Goal: Complete application form: Complete application form

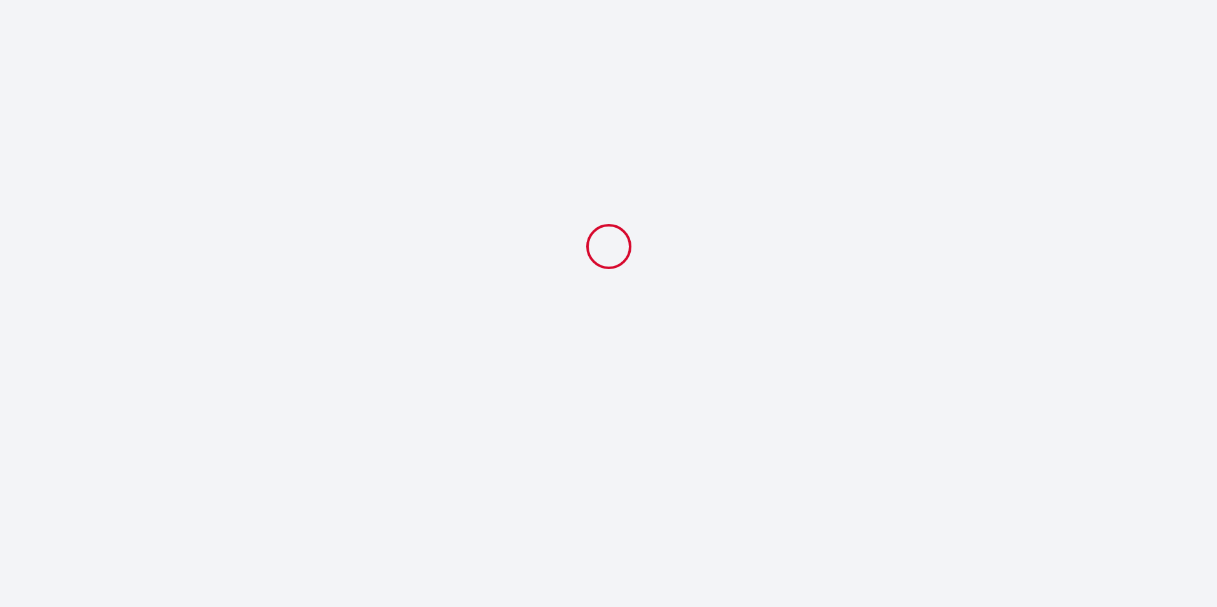
select select
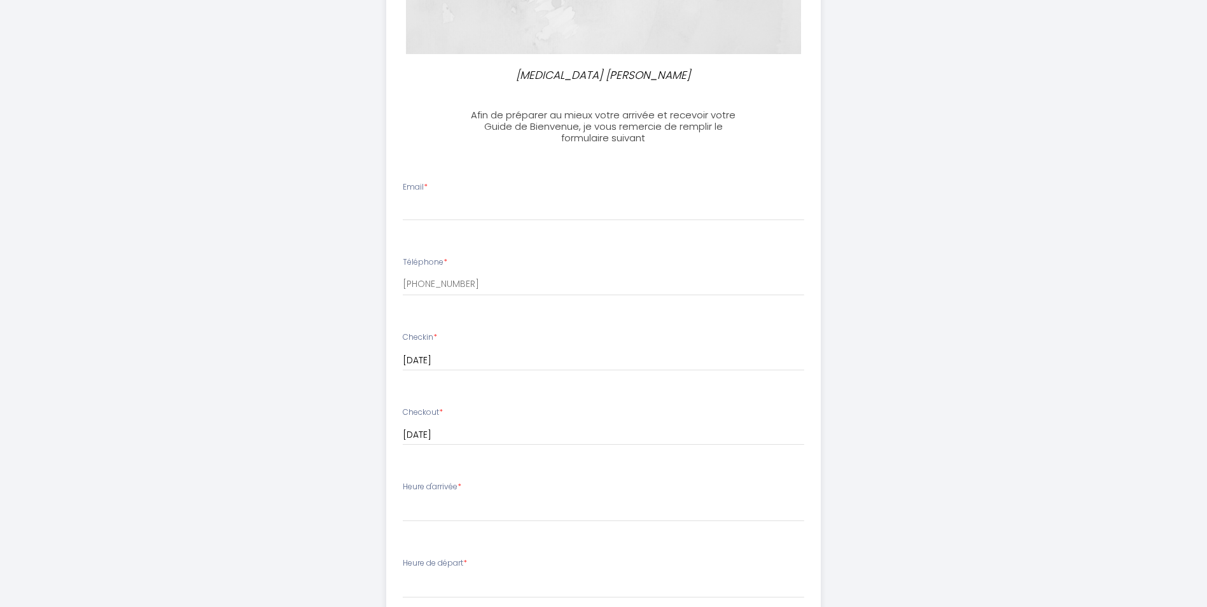
scroll to position [255, 0]
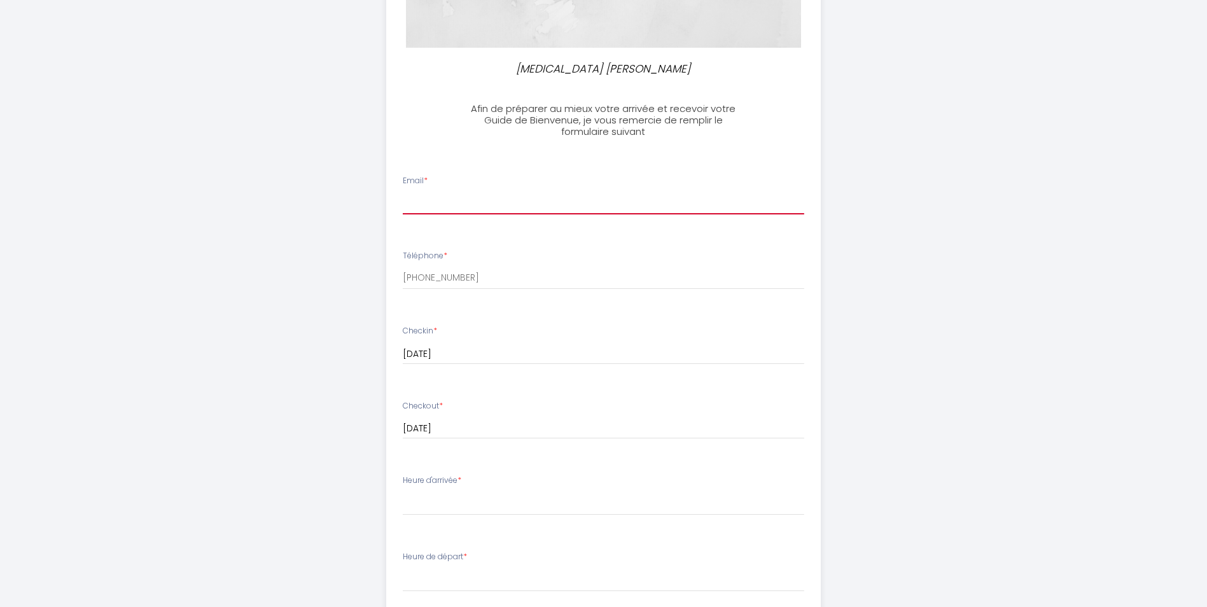
drag, startPoint x: 487, startPoint y: 209, endPoint x: 476, endPoint y: 209, distance: 10.8
click at [483, 209] on input "Email *" at bounding box center [604, 203] width 402 height 23
type input "[EMAIL_ADDRESS][DOMAIN_NAME]"
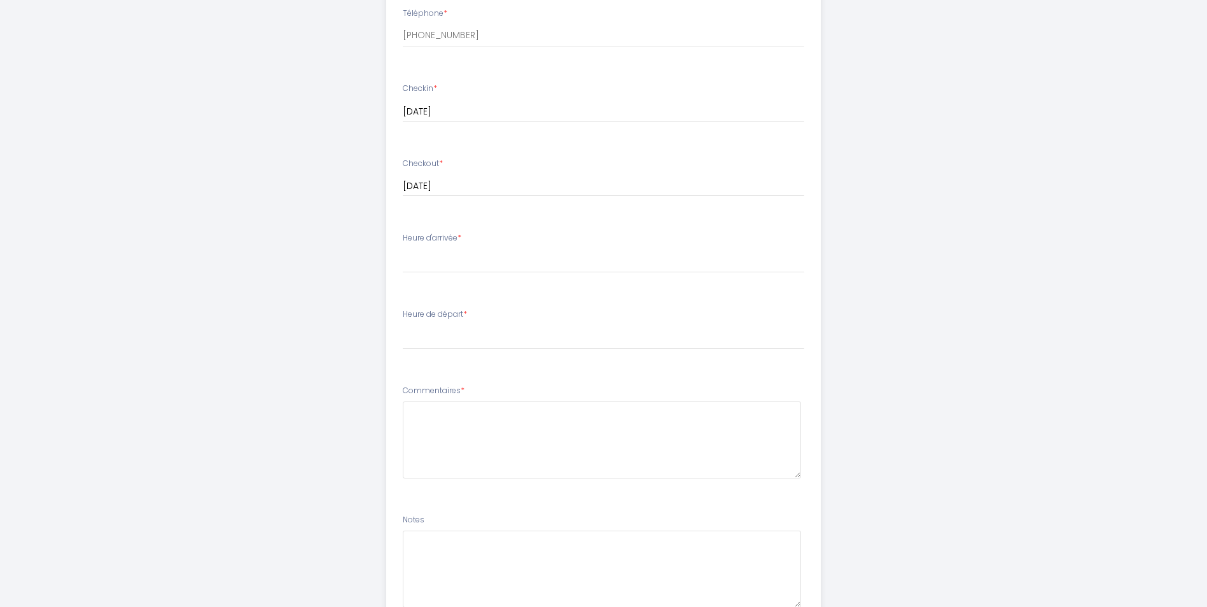
scroll to position [509, 0]
drag, startPoint x: 420, startPoint y: 257, endPoint x: 435, endPoint y: 244, distance: 19.9
click at [430, 250] on select "16:00 16:30 17:00 17:30 18:00 18:30 19:00 19:30 20:00 20:30 21:00 21:30 22:00 2…" at bounding box center [604, 249] width 402 height 24
click at [497, 236] on div "Heure d'arrivée * 16:00 16:30 17:00 17:30 18:00 18:30 19:00 19:30 20:00 20:30 2…" at bounding box center [604, 240] width 402 height 41
drag, startPoint x: 467, startPoint y: 244, endPoint x: 459, endPoint y: 249, distance: 8.8
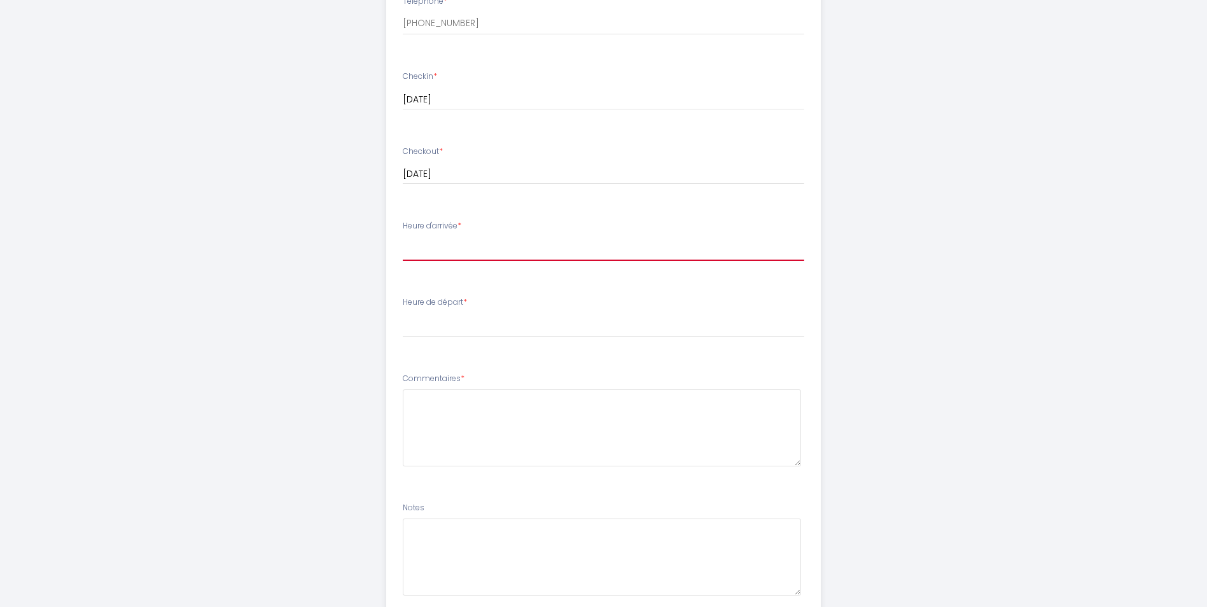
click at [465, 246] on select "16:00 16:30 17:00 17:30 18:00 18:30 19:00 19:30 20:00 20:30 21:00 21:30 22:00 2…" at bounding box center [604, 249] width 402 height 24
click at [545, 262] on li "Heure d'arrivée * 16:00 16:30 17:00 17:30 18:00 18:30 19:00 19:30 20:00 20:30 2…" at bounding box center [603, 247] width 433 height 69
click at [533, 255] on select "16:00 16:30 17:00 17:30 18:00 18:30 19:00 19:30 20:00 20:30 21:00 21:30 22:00 2…" at bounding box center [604, 249] width 402 height 24
select select "18:00"
click at [403, 237] on select "16:00 16:30 17:00 17:30 18:00 18:30 19:00 19:30 20:00 20:30 21:00 21:30 22:00 2…" at bounding box center [604, 249] width 402 height 24
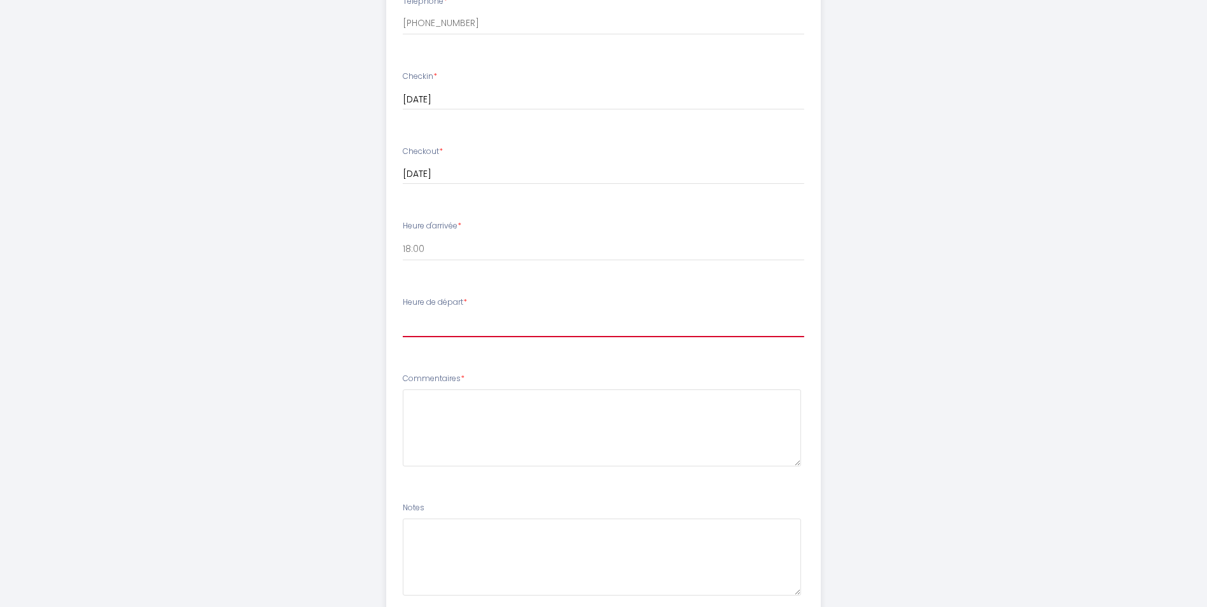
drag, startPoint x: 449, startPoint y: 328, endPoint x: 453, endPoint y: 321, distance: 8.0
click at [451, 326] on select "00:00 00:30 01:00 01:30 02:00 02:30 03:00 03:30 04:00 04:30 05:00 05:30 06:00 0…" at bounding box center [604, 325] width 402 height 24
drag, startPoint x: 197, startPoint y: 305, endPoint x: 280, endPoint y: 312, distance: 83.1
click at [198, 305] on div "[MEDICAL_DATA] [PERSON_NAME] Afin de préparer au mieux votre arrivée et recevoi…" at bounding box center [603, 97] width 1207 height 1213
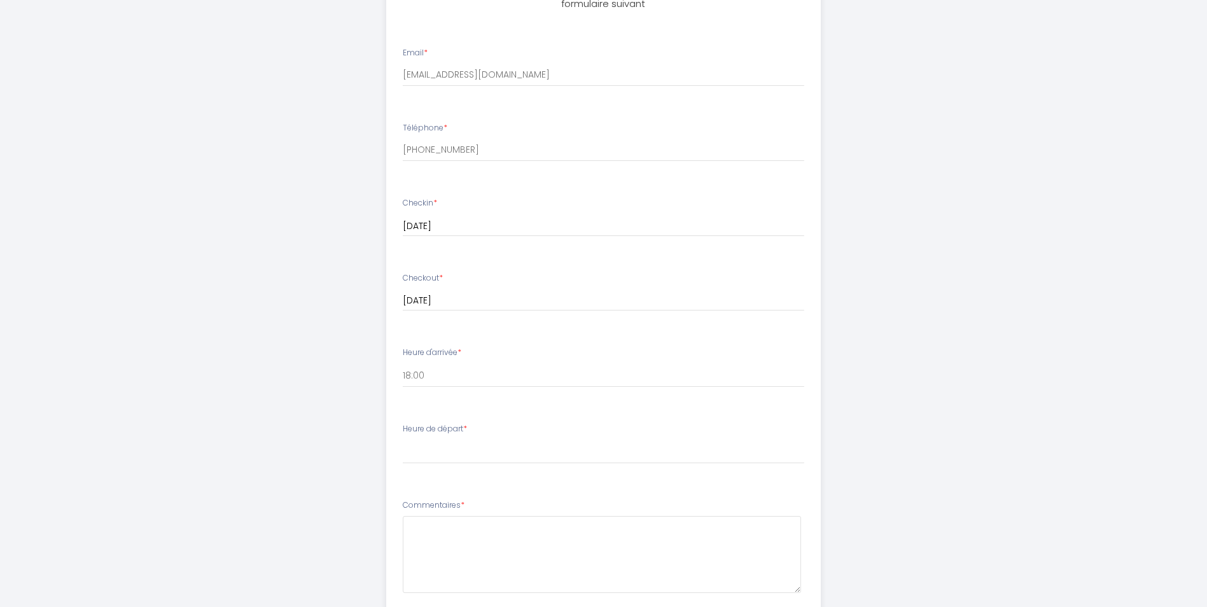
scroll to position [382, 0]
click at [452, 376] on select "16:00 16:30 17:00 17:30 18:00 18:30 19:00 19:30 20:00 20:30 21:00 21:30 22:00 2…" at bounding box center [604, 376] width 402 height 24
click at [360, 367] on div "[MEDICAL_DATA] [PERSON_NAME] Afin de préparer au mieux votre arrivée et recevoi…" at bounding box center [604, 224] width 652 height 1213
click at [439, 446] on select "00:00 00:30 01:00 01:30 02:00 02:30 03:00 03:30 04:00 04:30 05:00 05:30 06:00 0…" at bounding box center [604, 452] width 402 height 24
click at [403, 440] on select "00:00 00:30 01:00 01:30 02:00 02:30 03:00 03:30 04:00 04:30 05:00 05:30 06:00 0…" at bounding box center [604, 452] width 402 height 24
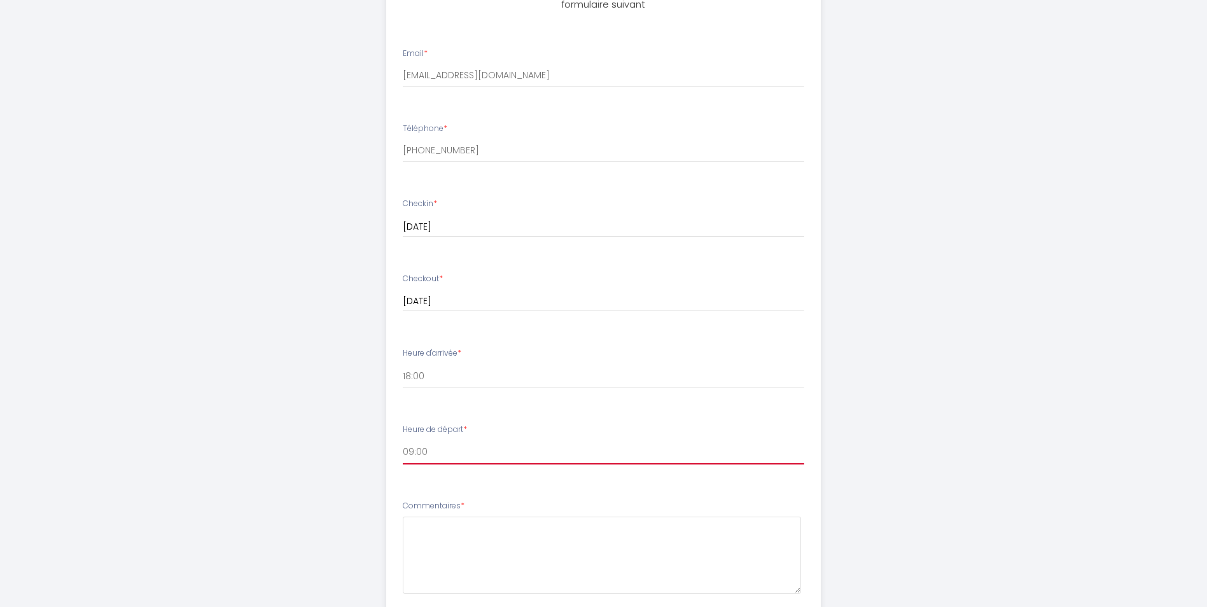
drag, startPoint x: 458, startPoint y: 456, endPoint x: 451, endPoint y: 438, distance: 19.1
click at [456, 455] on select "00:00 00:30 01:00 01:30 02:00 02:30 03:00 03:30 04:00 04:30 05:00 05:30 06:00 0…" at bounding box center [604, 452] width 402 height 24
select select "10:00"
click at [403, 440] on select "00:00 00:30 01:00 01:30 02:00 02:30 03:00 03:30 04:00 04:30 05:00 05:30 06:00 0…" at bounding box center [604, 452] width 402 height 24
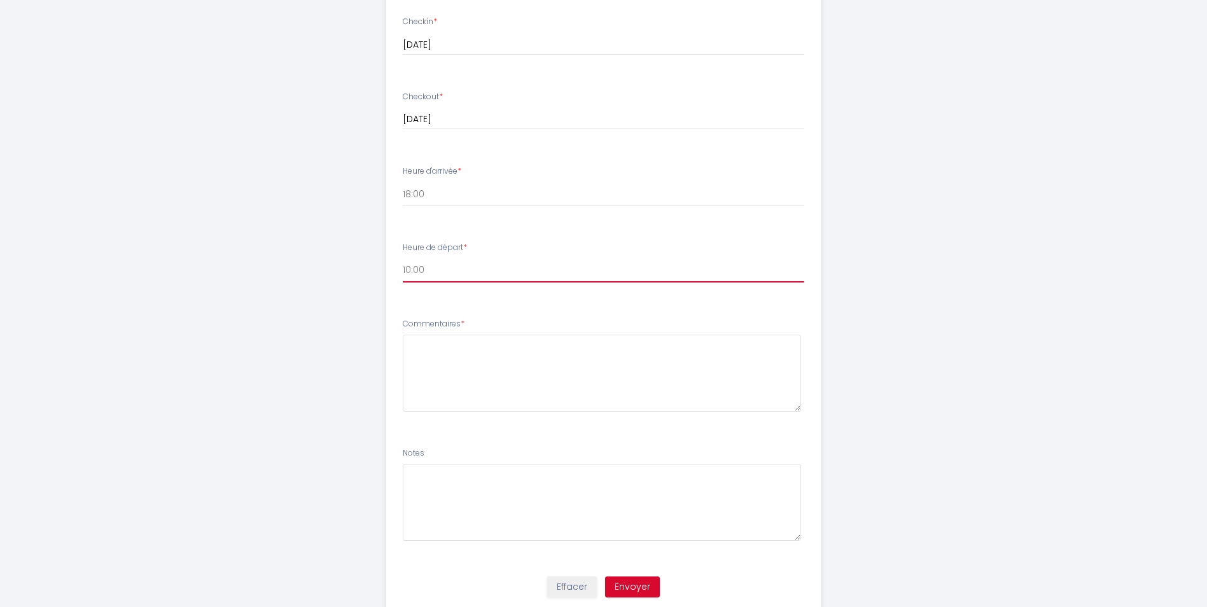
scroll to position [606, 0]
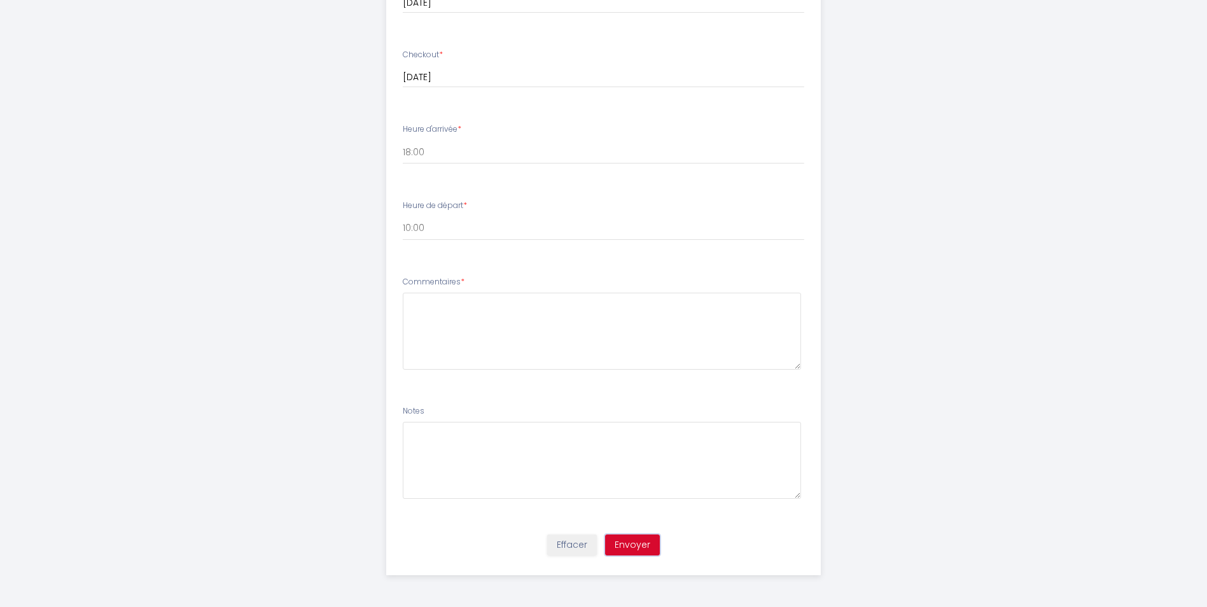
click at [585, 549] on button "Envoyer" at bounding box center [632, 546] width 55 height 22
click at [486, 333] on textarea at bounding box center [602, 331] width 398 height 77
type textarea "ж"
type textarea "x"
type textarea "Bonjour et merci"
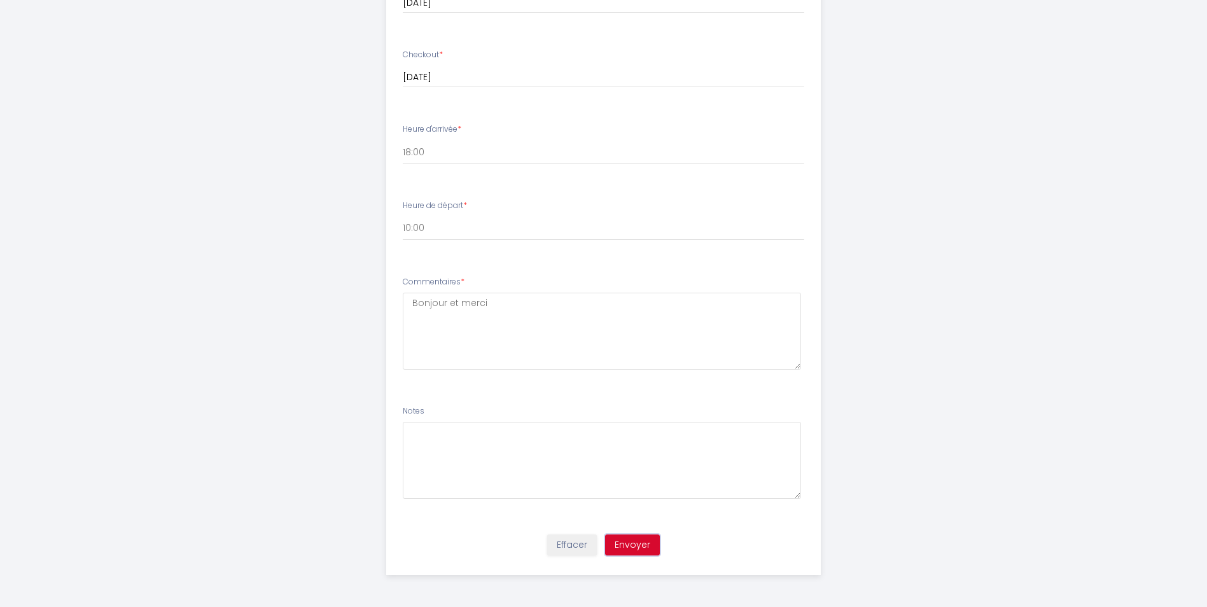
drag, startPoint x: 644, startPoint y: 549, endPoint x: 637, endPoint y: 550, distance: 7.3
click at [585, 549] on button "Envoyer" at bounding box center [632, 546] width 55 height 22
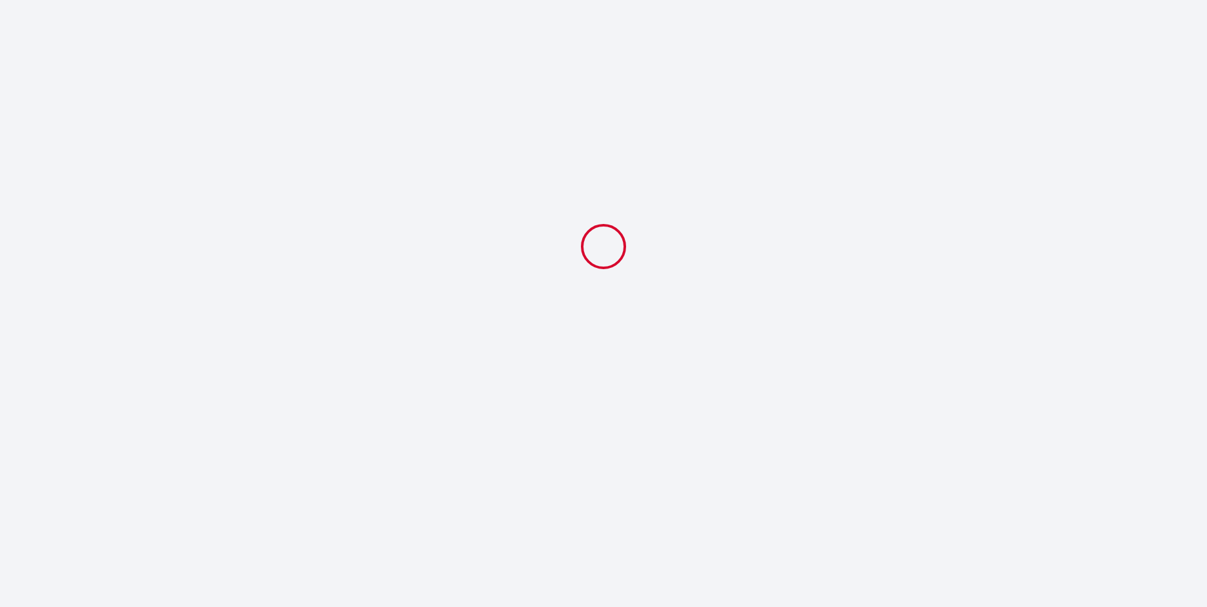
select select "18:00"
select select "10:00"
